Goal: Information Seeking & Learning: Compare options

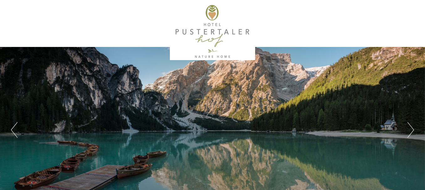
click at [412, 126] on button "Next" at bounding box center [410, 130] width 7 height 16
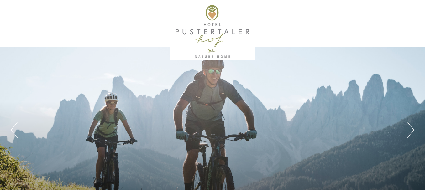
click at [412, 126] on button "Next" at bounding box center [410, 130] width 7 height 16
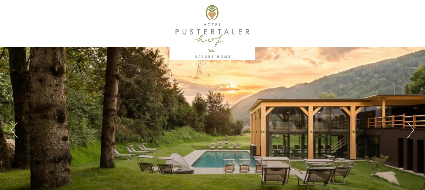
click at [412, 126] on button "Next" at bounding box center [410, 130] width 7 height 16
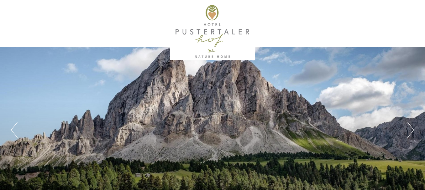
click at [412, 126] on button "Next" at bounding box center [410, 130] width 7 height 16
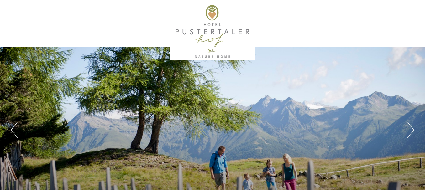
click at [412, 126] on button "Next" at bounding box center [410, 130] width 7 height 16
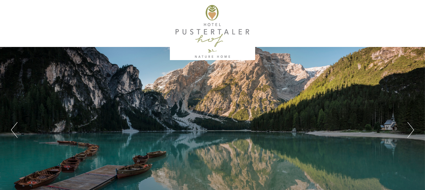
click at [412, 126] on button "Next" at bounding box center [410, 130] width 7 height 16
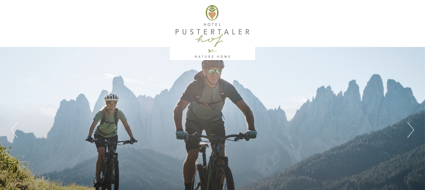
click at [412, 126] on button "Next" at bounding box center [410, 130] width 7 height 16
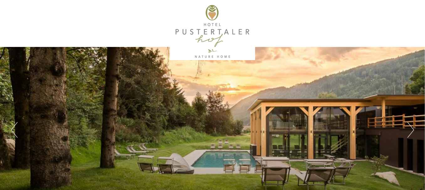
click at [412, 126] on button "Next" at bounding box center [410, 130] width 7 height 16
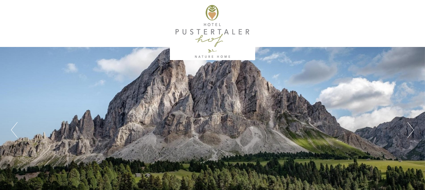
click at [412, 126] on button "Next" at bounding box center [410, 130] width 7 height 16
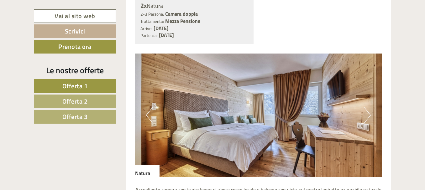
scroll to position [376, 0]
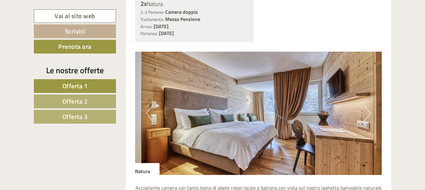
click at [369, 116] on button "Next" at bounding box center [367, 114] width 7 height 16
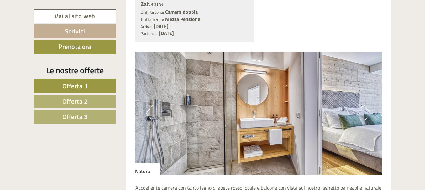
click at [369, 116] on button "Next" at bounding box center [367, 114] width 7 height 16
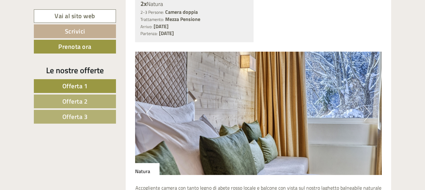
click at [369, 116] on button "Next" at bounding box center [367, 114] width 7 height 16
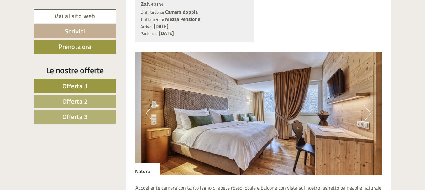
click at [369, 116] on button "Next" at bounding box center [367, 114] width 7 height 16
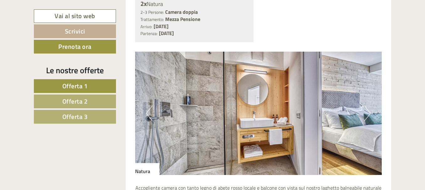
click at [369, 116] on button "Next" at bounding box center [367, 114] width 7 height 16
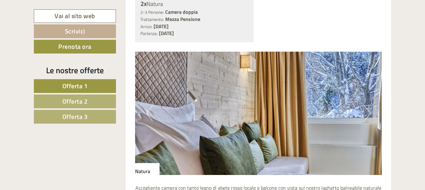
click at [369, 116] on button "Next" at bounding box center [367, 114] width 7 height 16
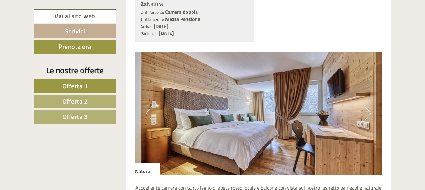
click at [76, 103] on span "Offerta 2" at bounding box center [74, 102] width 25 height 10
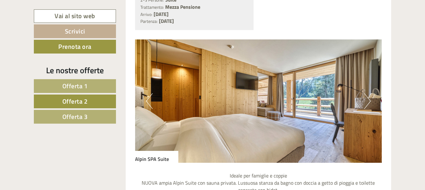
scroll to position [392, 0]
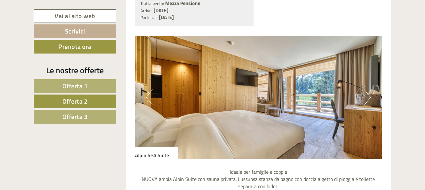
click at [366, 99] on button "Next" at bounding box center [367, 98] width 7 height 16
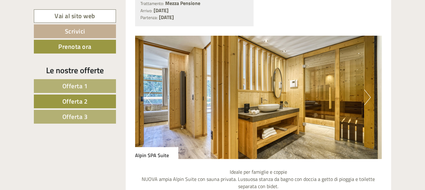
click at [366, 99] on button "Next" at bounding box center [367, 98] width 7 height 16
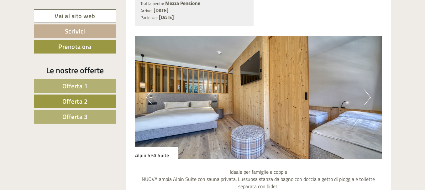
click at [366, 99] on button "Next" at bounding box center [367, 98] width 7 height 16
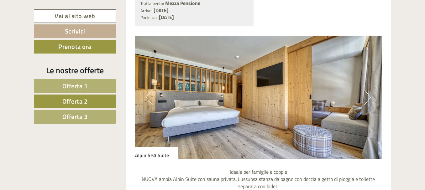
click at [366, 99] on button "Next" at bounding box center [367, 98] width 7 height 16
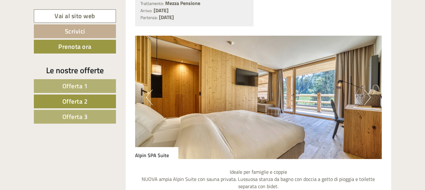
click at [366, 99] on button "Next" at bounding box center [367, 98] width 7 height 16
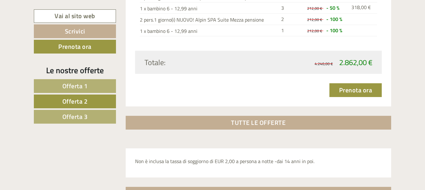
scroll to position [831, 0]
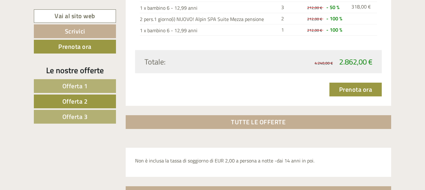
click at [78, 116] on span "Offerta 3" at bounding box center [74, 117] width 25 height 10
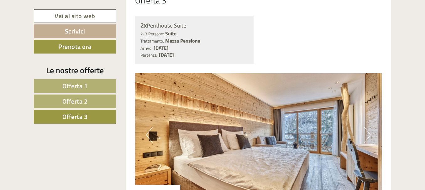
scroll to position [392, 0]
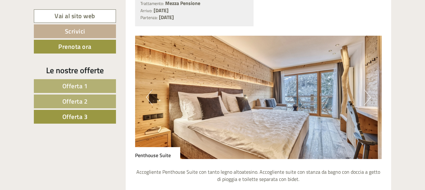
click at [371, 93] on img at bounding box center [258, 98] width 247 height 124
click at [365, 97] on button "Next" at bounding box center [367, 98] width 7 height 16
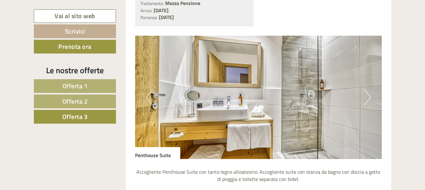
click at [365, 97] on button "Next" at bounding box center [367, 98] width 7 height 16
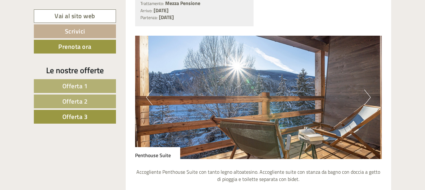
click at [365, 97] on button "Next" at bounding box center [367, 98] width 7 height 16
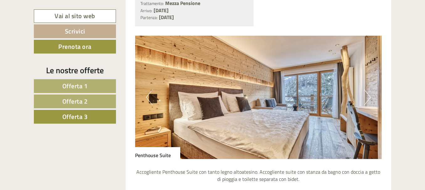
click at [365, 97] on button "Next" at bounding box center [367, 98] width 7 height 16
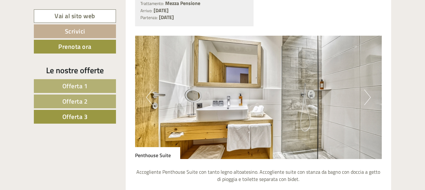
click at [365, 97] on button "Next" at bounding box center [367, 98] width 7 height 16
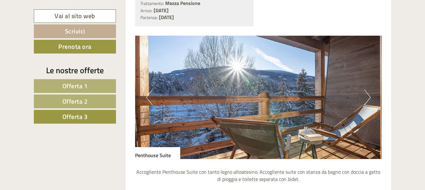
click at [365, 93] on button "Next" at bounding box center [367, 98] width 7 height 16
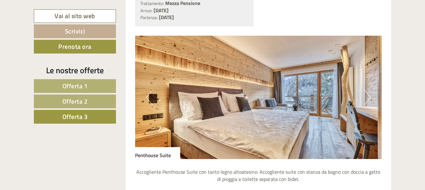
click at [365, 93] on button "Next" at bounding box center [367, 98] width 7 height 16
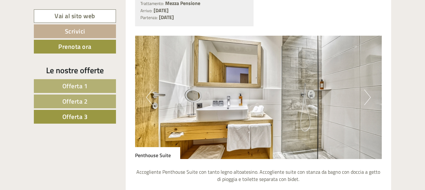
click at [98, 121] on link "Offerta 3" at bounding box center [75, 117] width 82 height 14
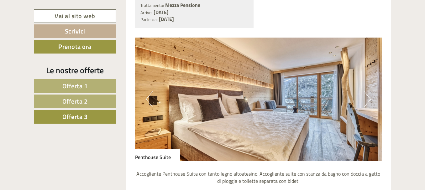
scroll to position [423, 0]
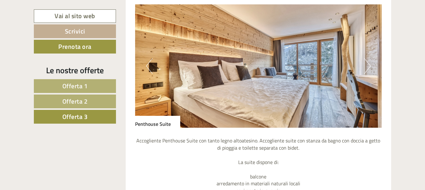
click at [102, 121] on link "Offerta 3" at bounding box center [75, 117] width 82 height 14
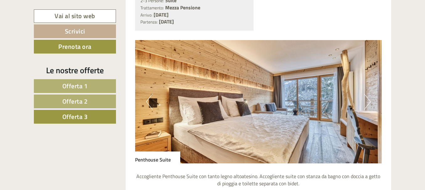
scroll to position [392, 0]
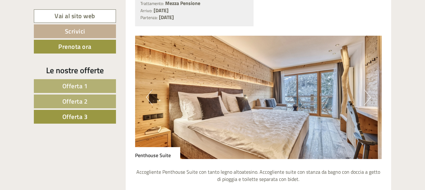
click at [70, 99] on span "Offerta 2" at bounding box center [74, 102] width 25 height 10
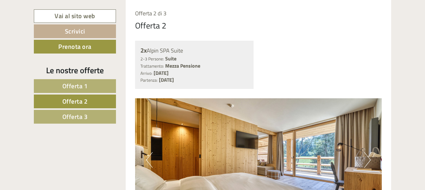
click at [76, 94] on nav "Offerta 1 Offerta 2 Offerta 3" at bounding box center [76, 101] width 84 height 45
click at [80, 86] on span "Offerta 1" at bounding box center [74, 86] width 25 height 10
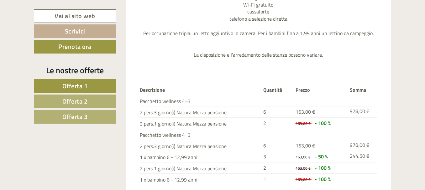
scroll to position [737, 0]
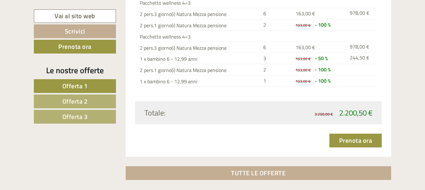
click at [76, 101] on span "Offerta 2" at bounding box center [74, 102] width 25 height 10
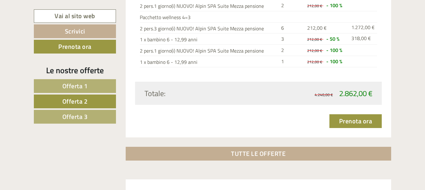
scroll to position [800, 0]
click at [76, 113] on span "Offerta 3" at bounding box center [74, 117] width 25 height 10
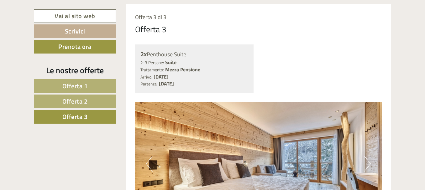
scroll to position [329, 0]
